Goal: Task Accomplishment & Management: Complete application form

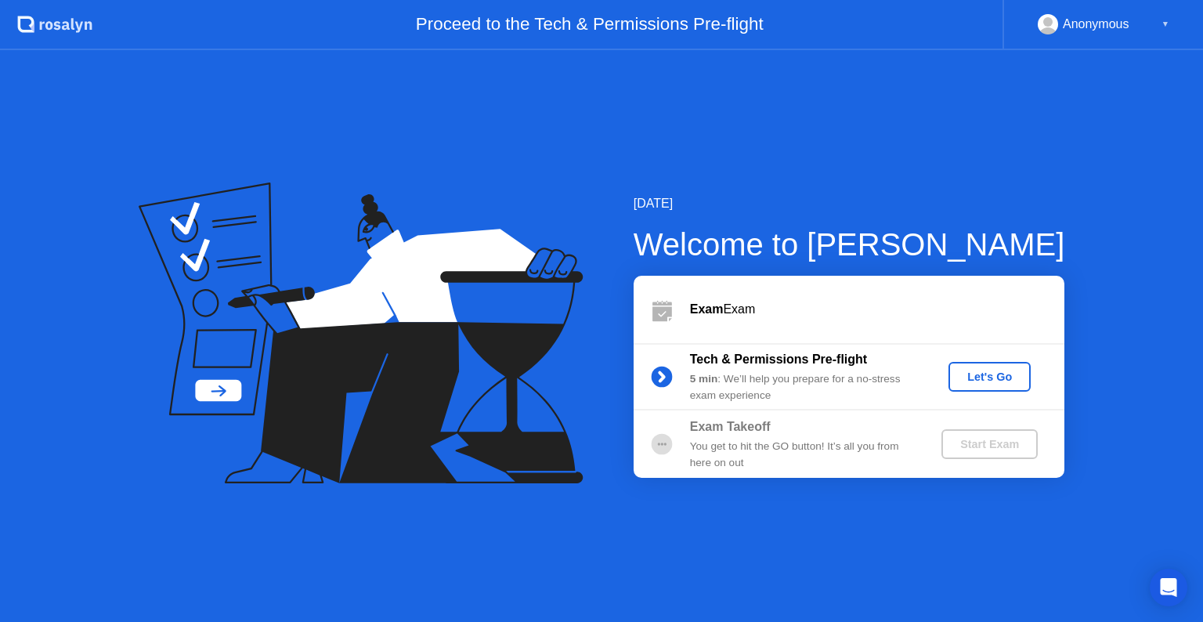
click at [995, 380] on div "Let's Go" at bounding box center [989, 376] width 70 height 13
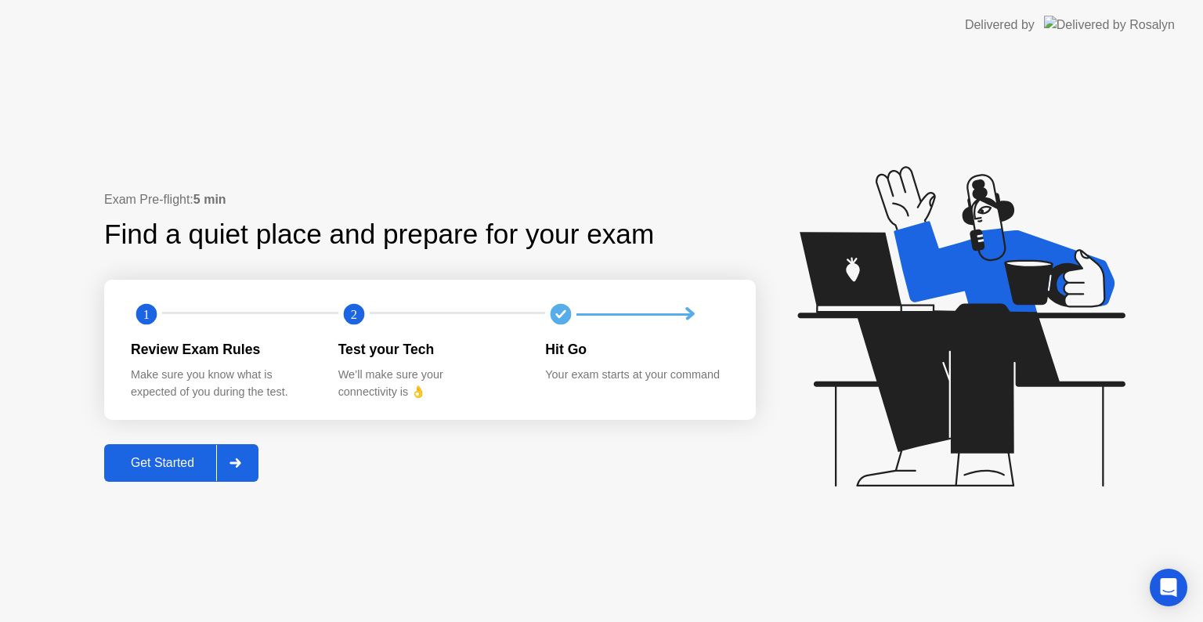
click at [153, 467] on div "Get Started" at bounding box center [162, 463] width 107 height 14
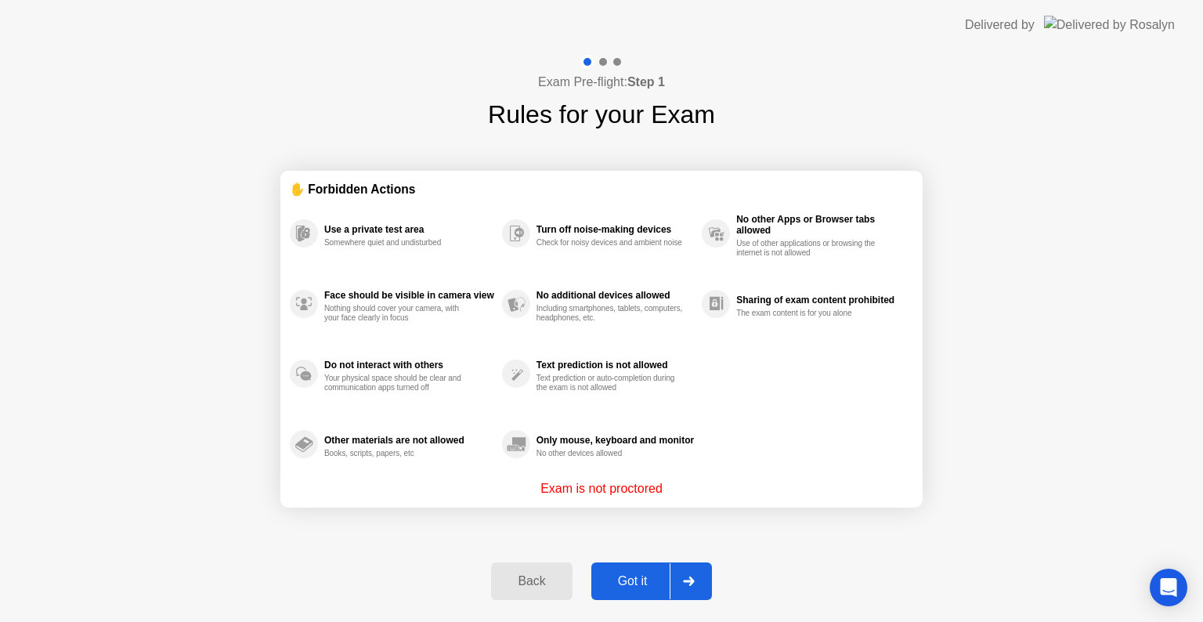
click at [636, 575] on div "Got it" at bounding box center [633, 581] width 74 height 14
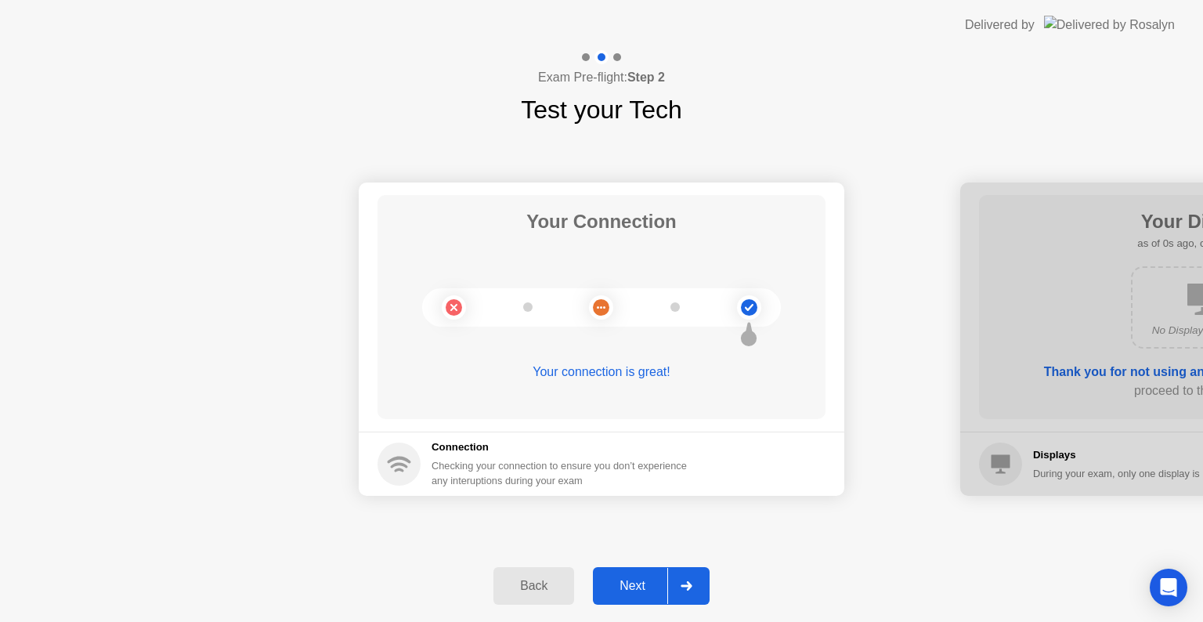
click at [636, 587] on div "Next" at bounding box center [632, 586] width 70 height 14
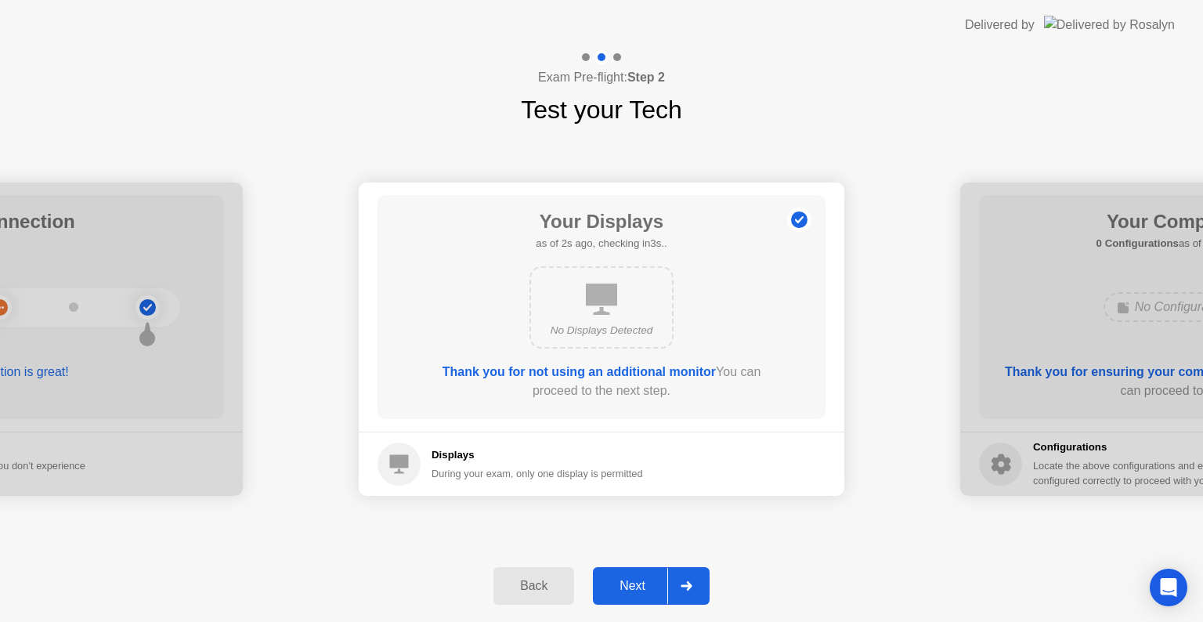
click at [625, 590] on div "Next" at bounding box center [632, 586] width 70 height 14
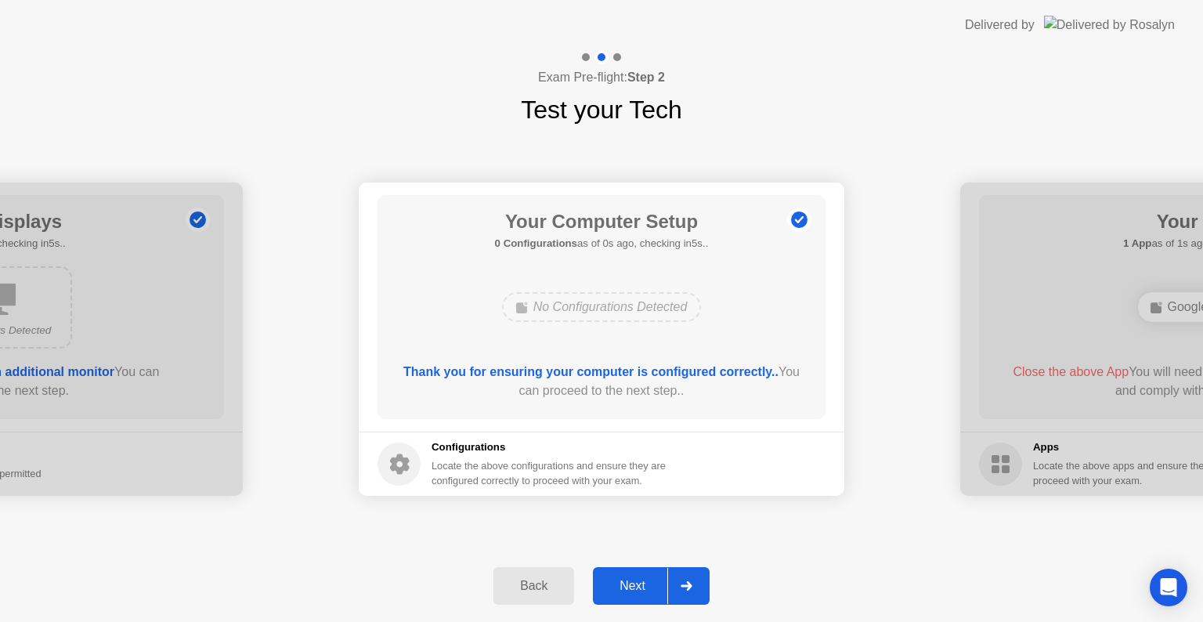
click at [625, 590] on div "Next" at bounding box center [632, 586] width 70 height 14
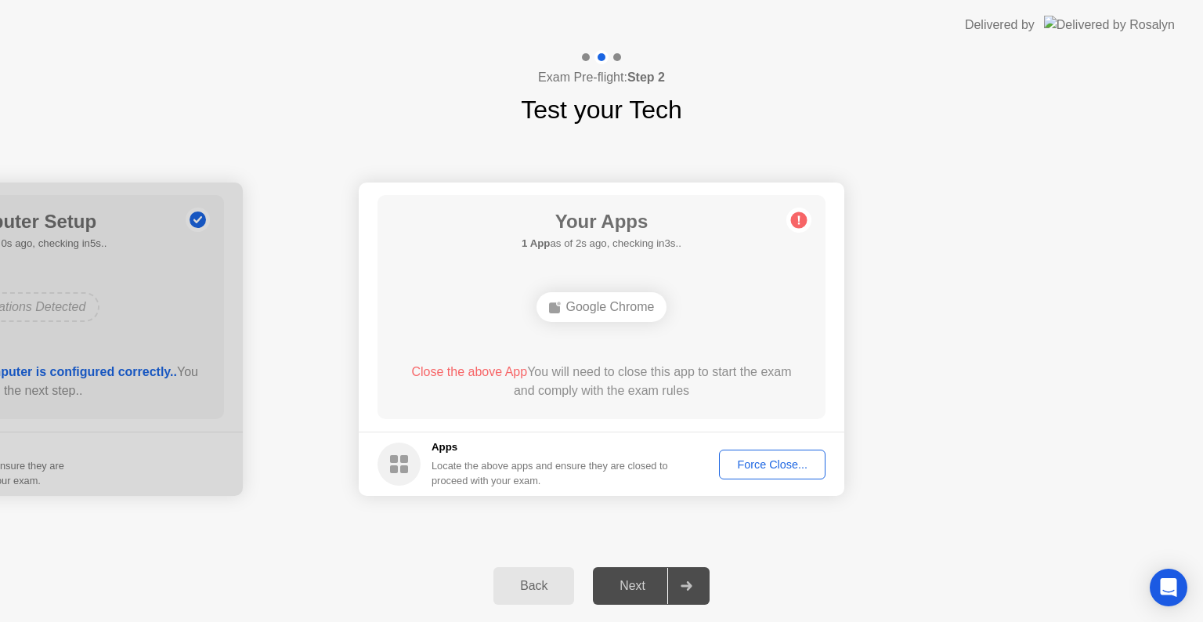
click at [777, 468] on div "Force Close..." at bounding box center [772, 464] width 96 height 13
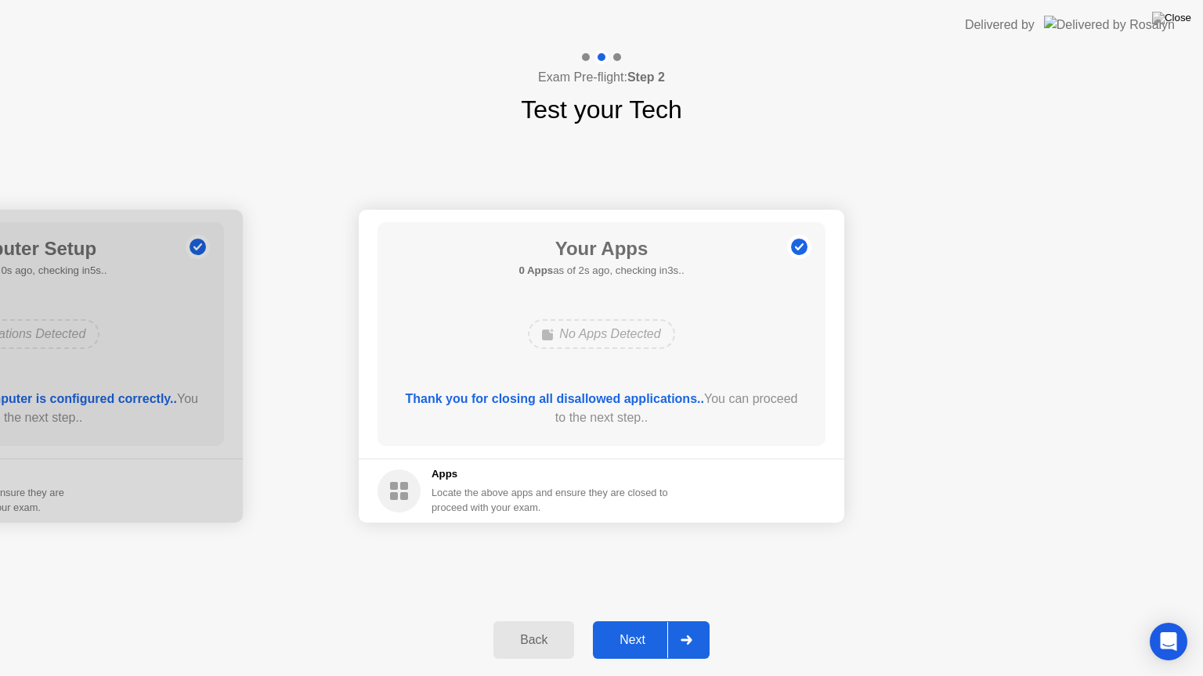
click at [630, 621] on div "Next" at bounding box center [632, 640] width 70 height 14
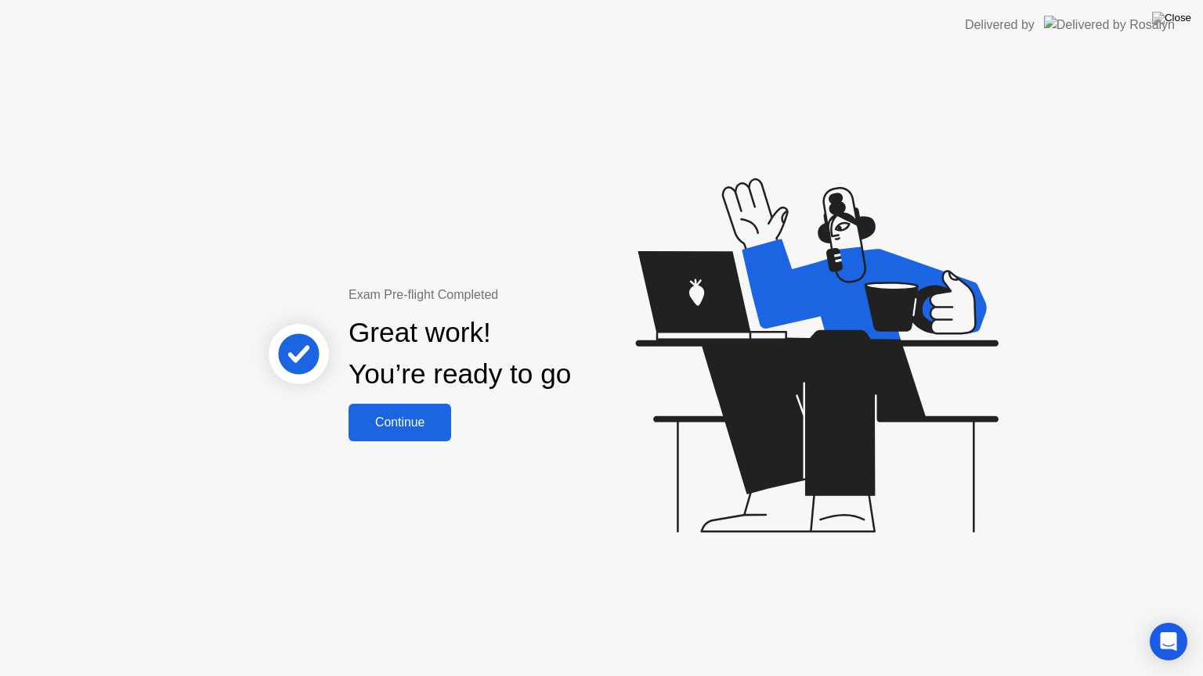
click at [426, 417] on div "Continue" at bounding box center [399, 423] width 93 height 14
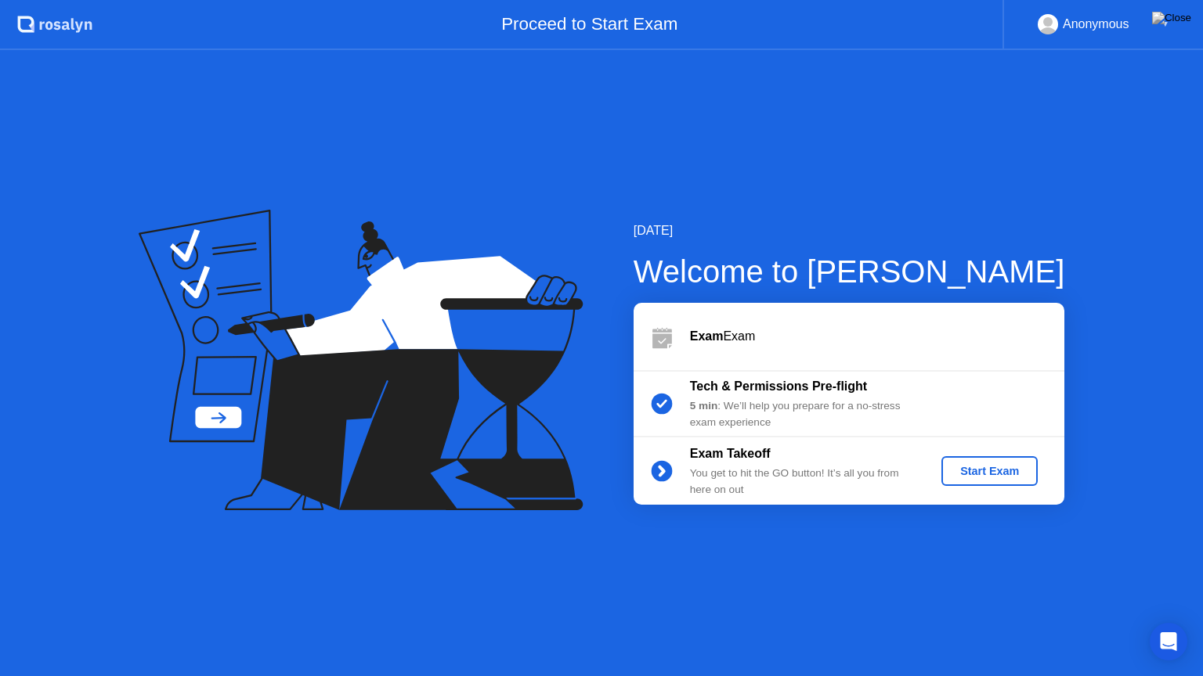
click at [980, 471] on div "Start Exam" at bounding box center [989, 471] width 84 height 13
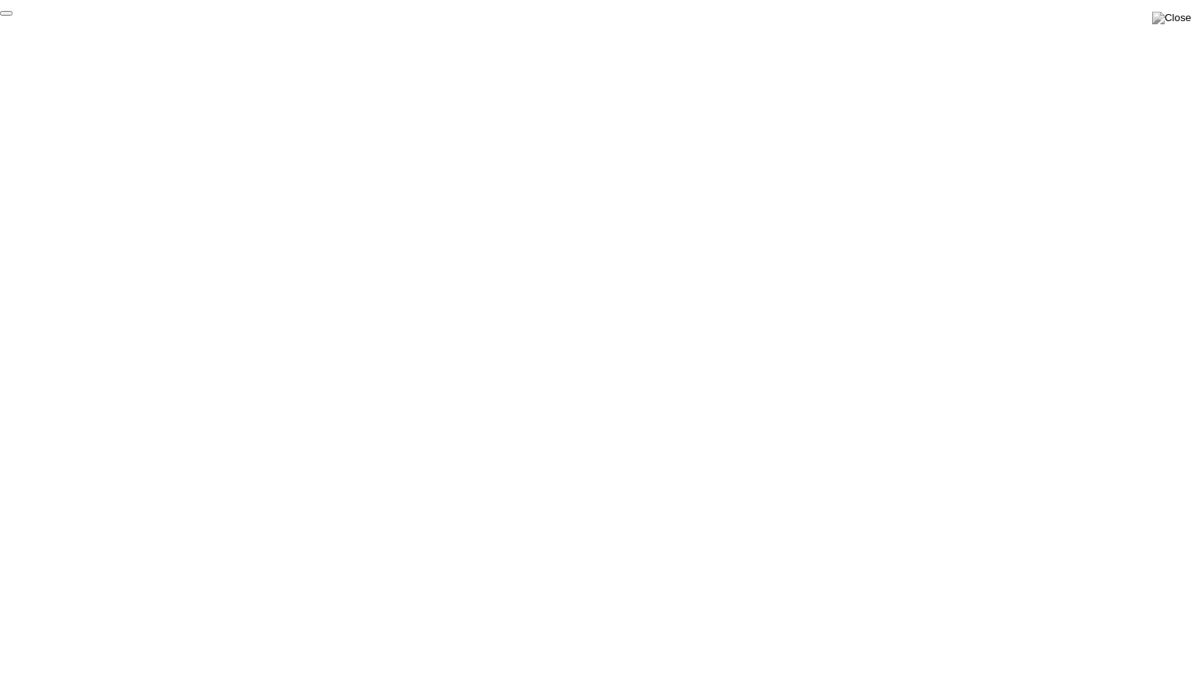
click div "End Proctoring Session"
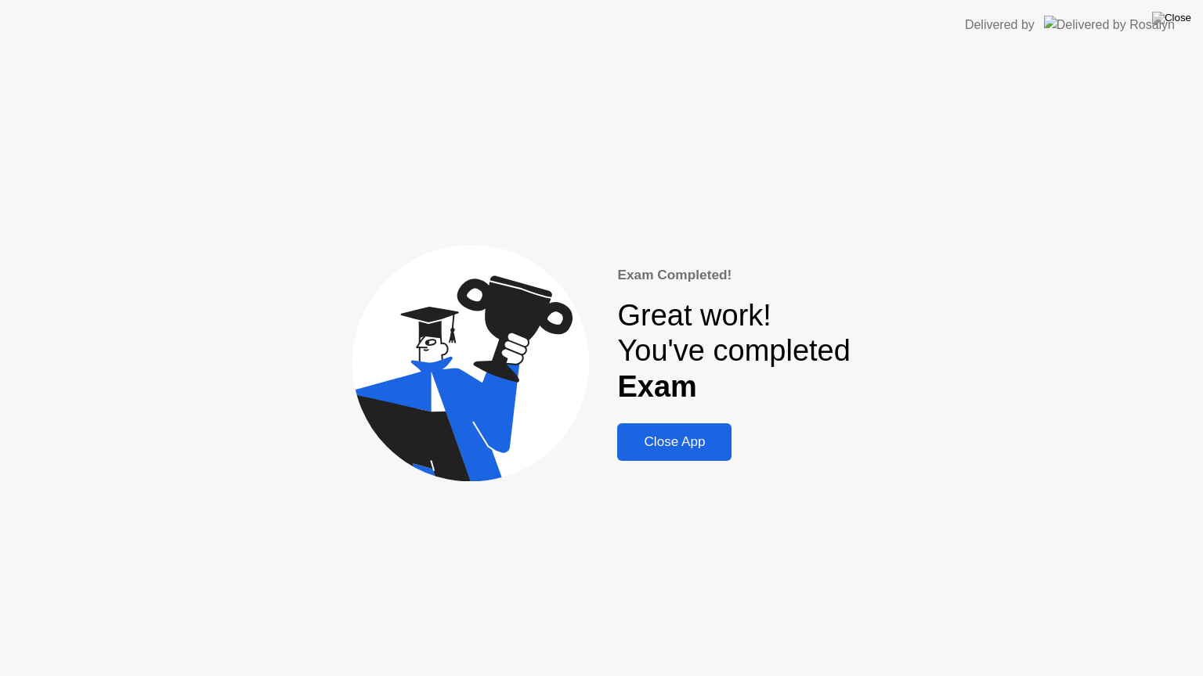
click at [652, 441] on div "Close App" at bounding box center [674, 443] width 105 height 16
